Goal: Task Accomplishment & Management: Complete application form

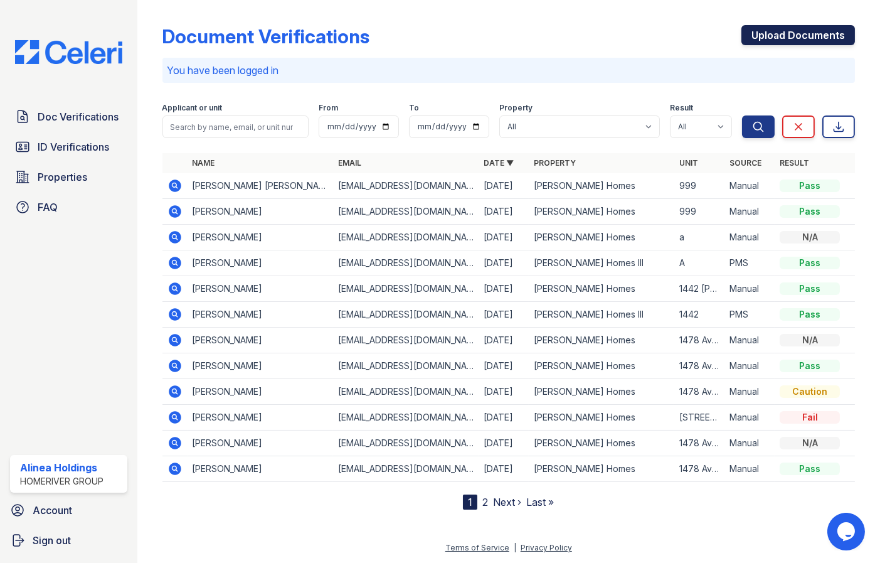
click at [788, 34] on link "Upload Documents" at bounding box center [799, 35] width 114 height 20
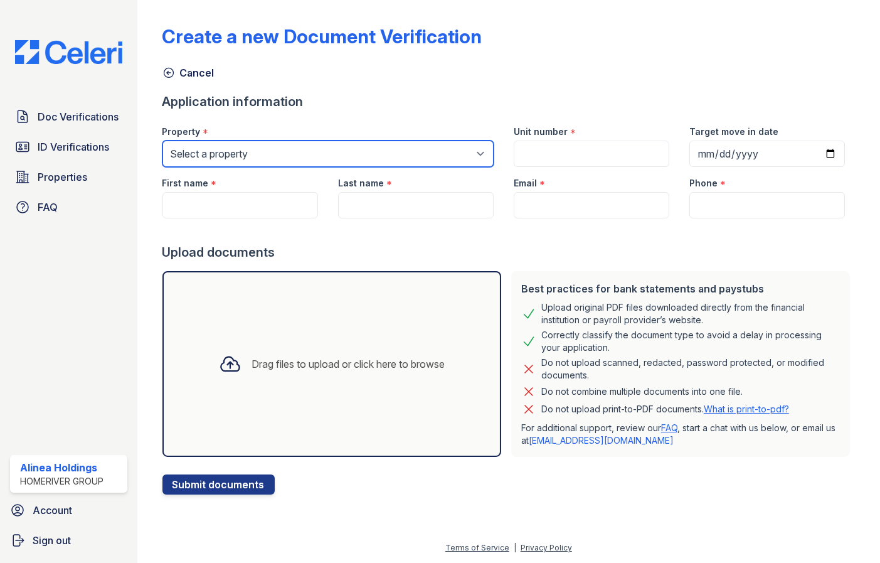
click at [286, 148] on select "Select a property Vela Homes Vela Homes II Vela Homes III" at bounding box center [327, 154] width 331 height 26
select select "4052"
click at [162, 141] on select "Select a property Vela Homes Vela Homes II Vela Homes III" at bounding box center [327, 154] width 331 height 26
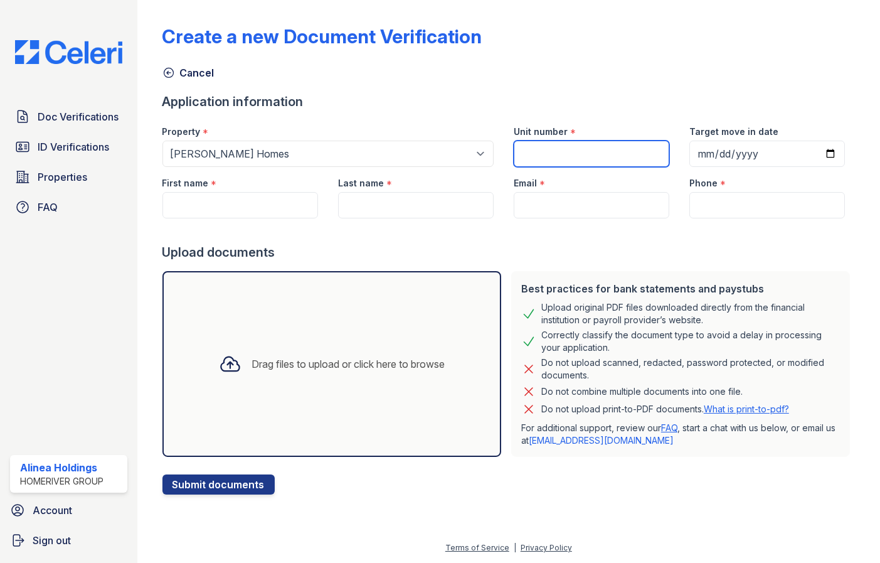
click at [537, 149] on input "Unit number" at bounding box center [592, 154] width 156 height 26
type input "9999"
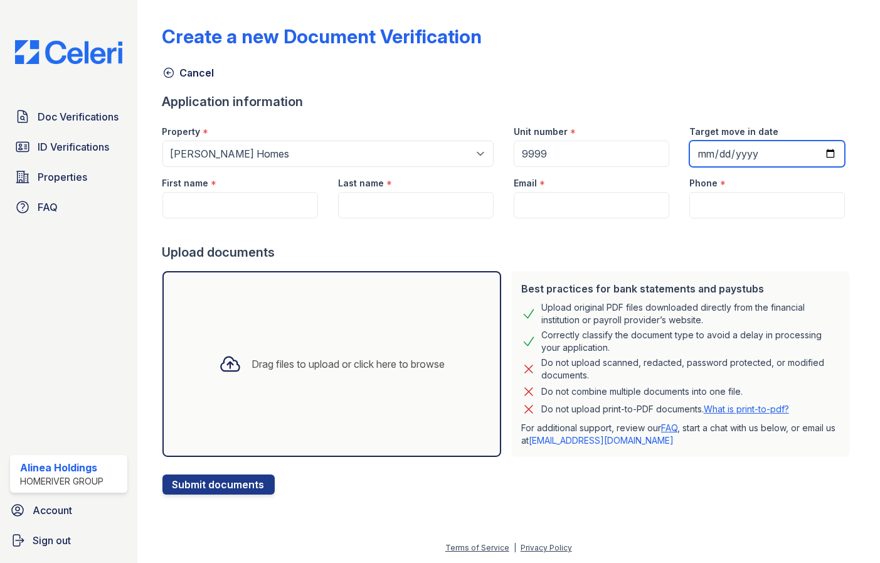
click at [788, 158] on input "Target move in date" at bounding box center [768, 154] width 156 height 26
click at [829, 154] on input "Target move in date" at bounding box center [768, 154] width 156 height 26
type input "2025-09-30"
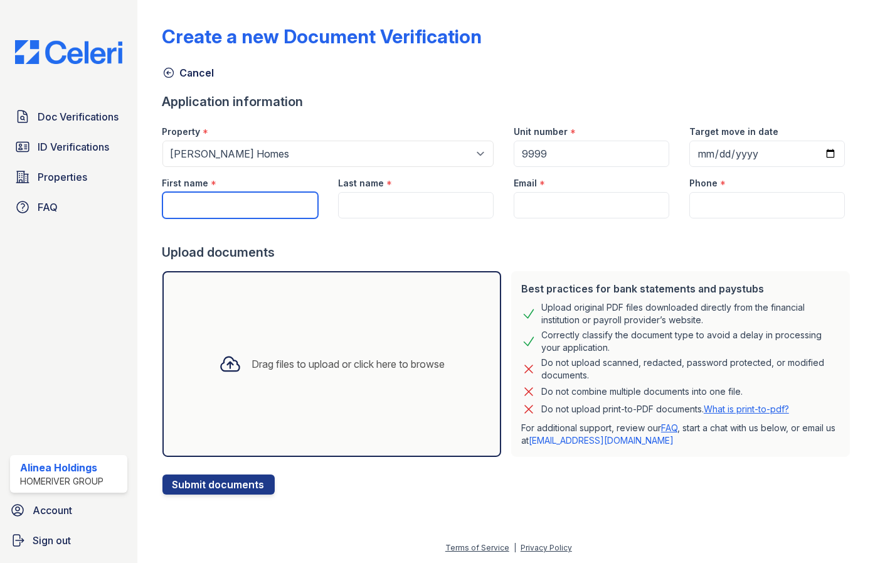
click at [234, 202] on input "First name" at bounding box center [240, 205] width 156 height 26
paste input "Jennifer"
type input "Jennifer"
drag, startPoint x: 459, startPoint y: 225, endPoint x: 461, endPoint y: 213, distance: 12.7
click at [459, 224] on div at bounding box center [508, 230] width 693 height 25
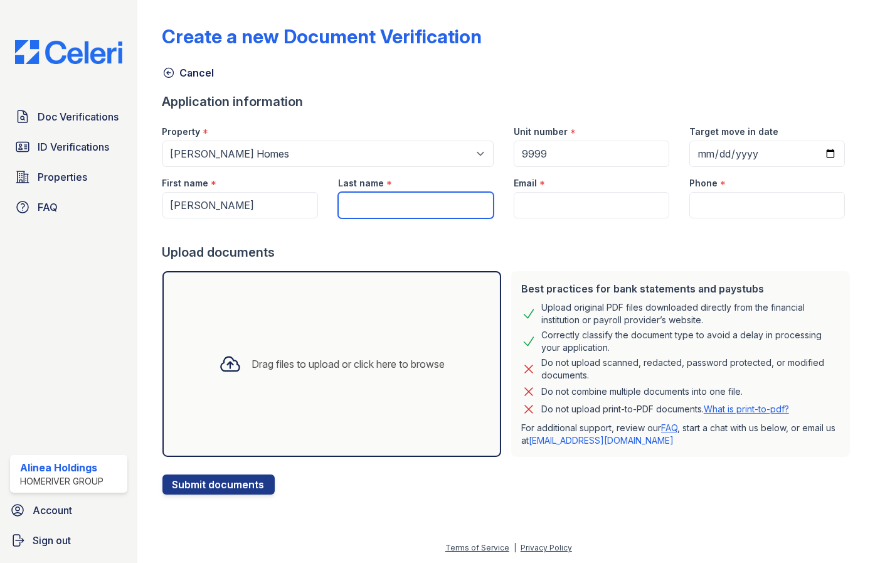
click at [462, 212] on input "Last name" at bounding box center [416, 205] width 156 height 26
paste input "Holden"
type input "Holden"
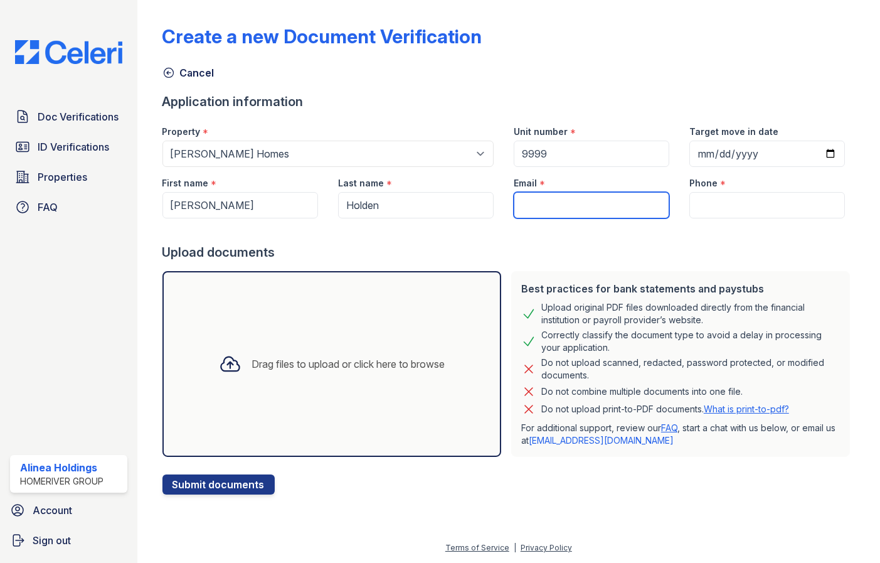
click at [563, 200] on input "Email" at bounding box center [592, 205] width 156 height 26
paste input "jenniferholden711@gmail.com"
type input "jenniferholden711@gmail.com"
click at [754, 189] on div "Phone *" at bounding box center [768, 179] width 156 height 25
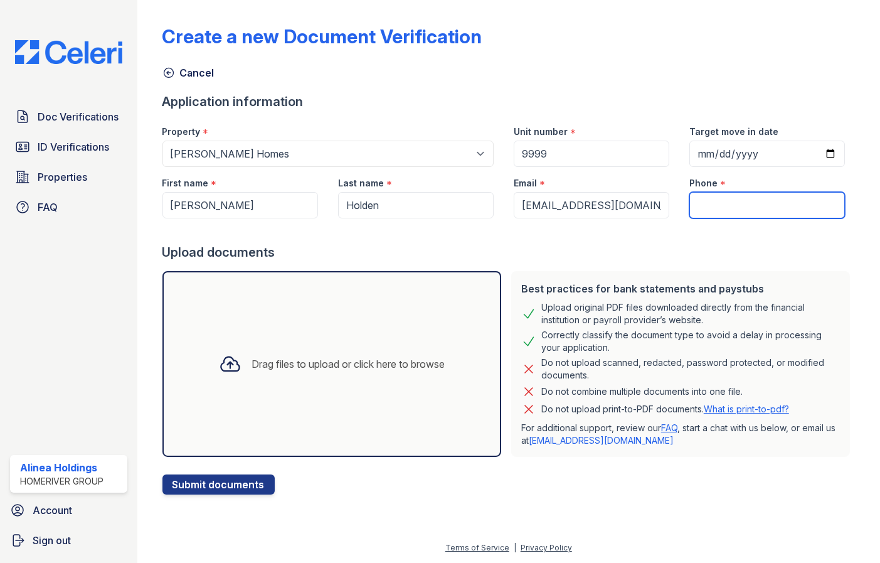
click at [745, 210] on input "Phone" at bounding box center [768, 205] width 156 height 26
paste input "(423) 716-1811"
type input "(423) 716-1811"
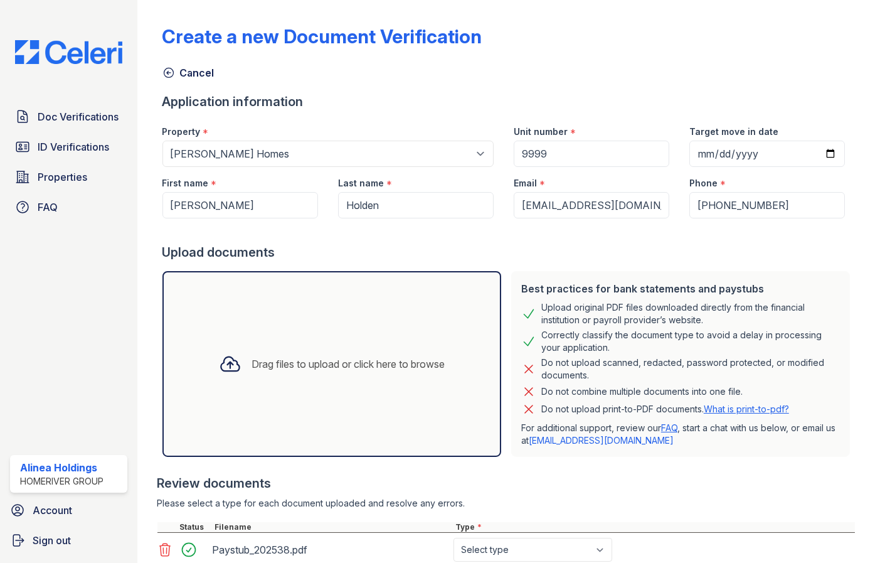
scroll to position [218, 0]
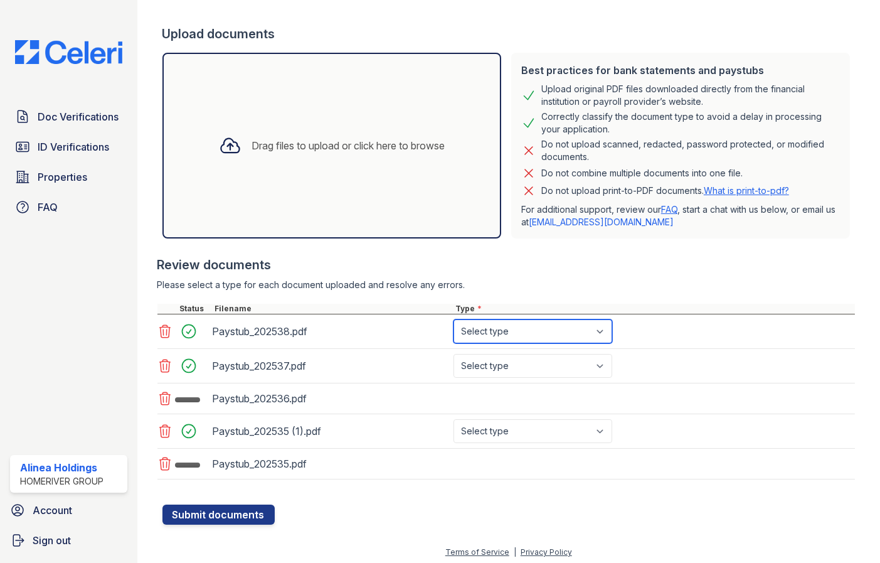
click at [611, 329] on select "Select type Paystub Bank Statement Offer Letter Tax Documents Benefit Award Let…" at bounding box center [533, 331] width 159 height 24
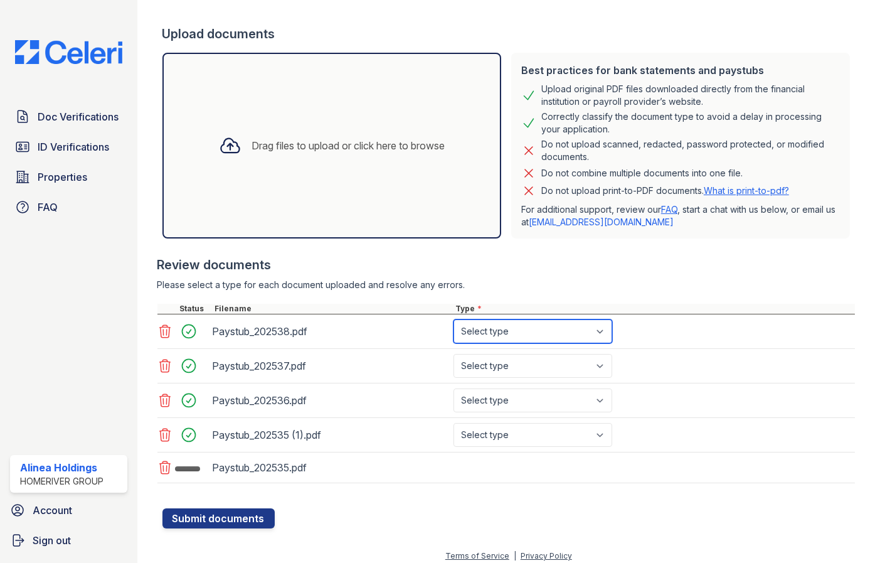
select select "paystub"
click at [454, 319] on select "Select type Paystub Bank Statement Offer Letter Tax Documents Benefit Award Let…" at bounding box center [533, 331] width 159 height 24
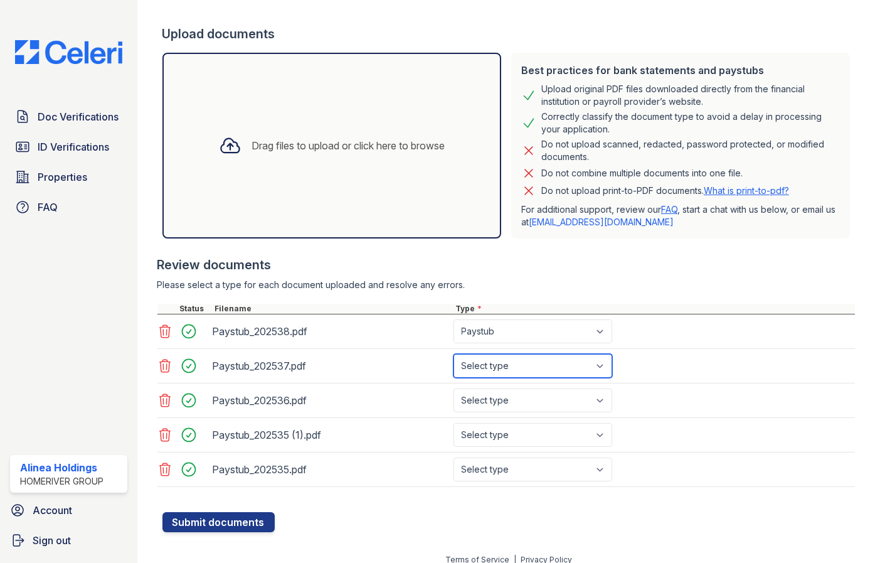
click at [550, 369] on select "Select type Paystub Bank Statement Offer Letter Tax Documents Benefit Award Let…" at bounding box center [533, 366] width 159 height 24
select select "paystub"
click at [454, 354] on select "Select type Paystub Bank Statement Offer Letter Tax Documents Benefit Award Let…" at bounding box center [533, 366] width 159 height 24
drag, startPoint x: 530, startPoint y: 399, endPoint x: 519, endPoint y: 418, distance: 21.3
click at [530, 399] on select "Select type Paystub Bank Statement Offer Letter Tax Documents Benefit Award Let…" at bounding box center [533, 400] width 159 height 24
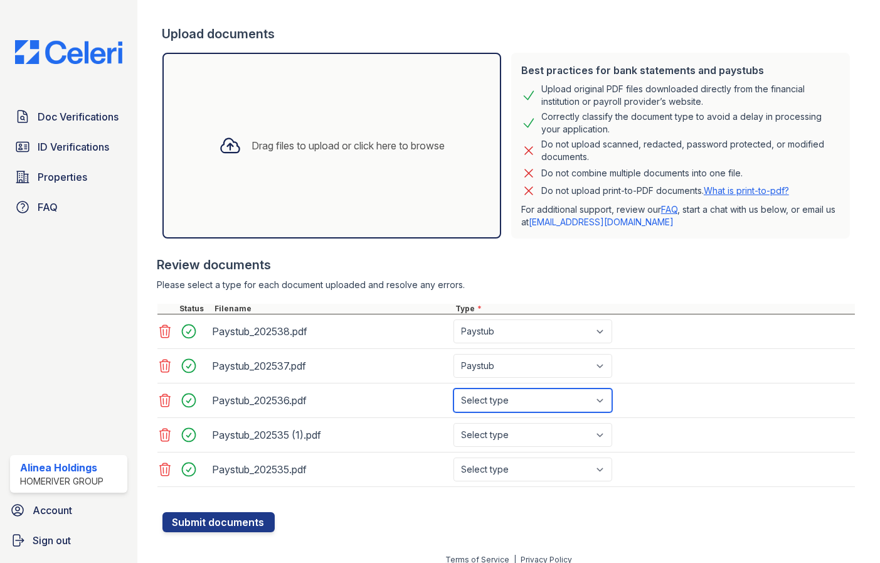
select select "paystub"
click at [454, 388] on select "Select type Paystub Bank Statement Offer Letter Tax Documents Benefit Award Let…" at bounding box center [533, 400] width 159 height 24
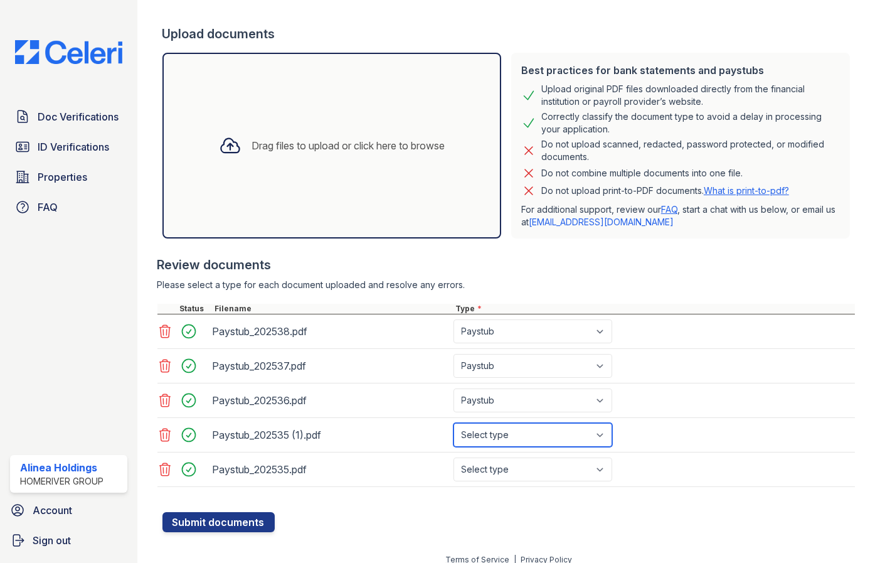
click at [529, 437] on select "Select type Paystub Bank Statement Offer Letter Tax Documents Benefit Award Let…" at bounding box center [533, 435] width 159 height 24
select select "paystub"
click at [454, 423] on select "Select type Paystub Bank Statement Offer Letter Tax Documents Benefit Award Let…" at bounding box center [533, 435] width 159 height 24
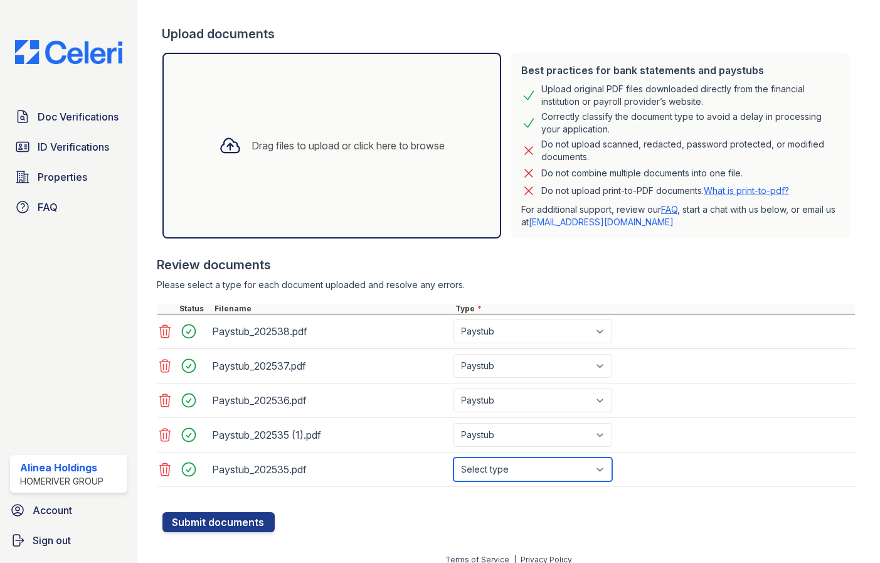
click at [506, 472] on select "Select type Paystub Bank Statement Offer Letter Tax Documents Benefit Award Let…" at bounding box center [533, 469] width 159 height 24
select select "paystub"
click at [454, 457] on select "Select type Paystub Bank Statement Offer Letter Tax Documents Benefit Award Let…" at bounding box center [533, 469] width 159 height 24
drag, startPoint x: 210, startPoint y: 521, endPoint x: 239, endPoint y: 503, distance: 34.1
click at [215, 519] on button "Submit documents" at bounding box center [218, 522] width 112 height 20
